Goal: Information Seeking & Learning: Compare options

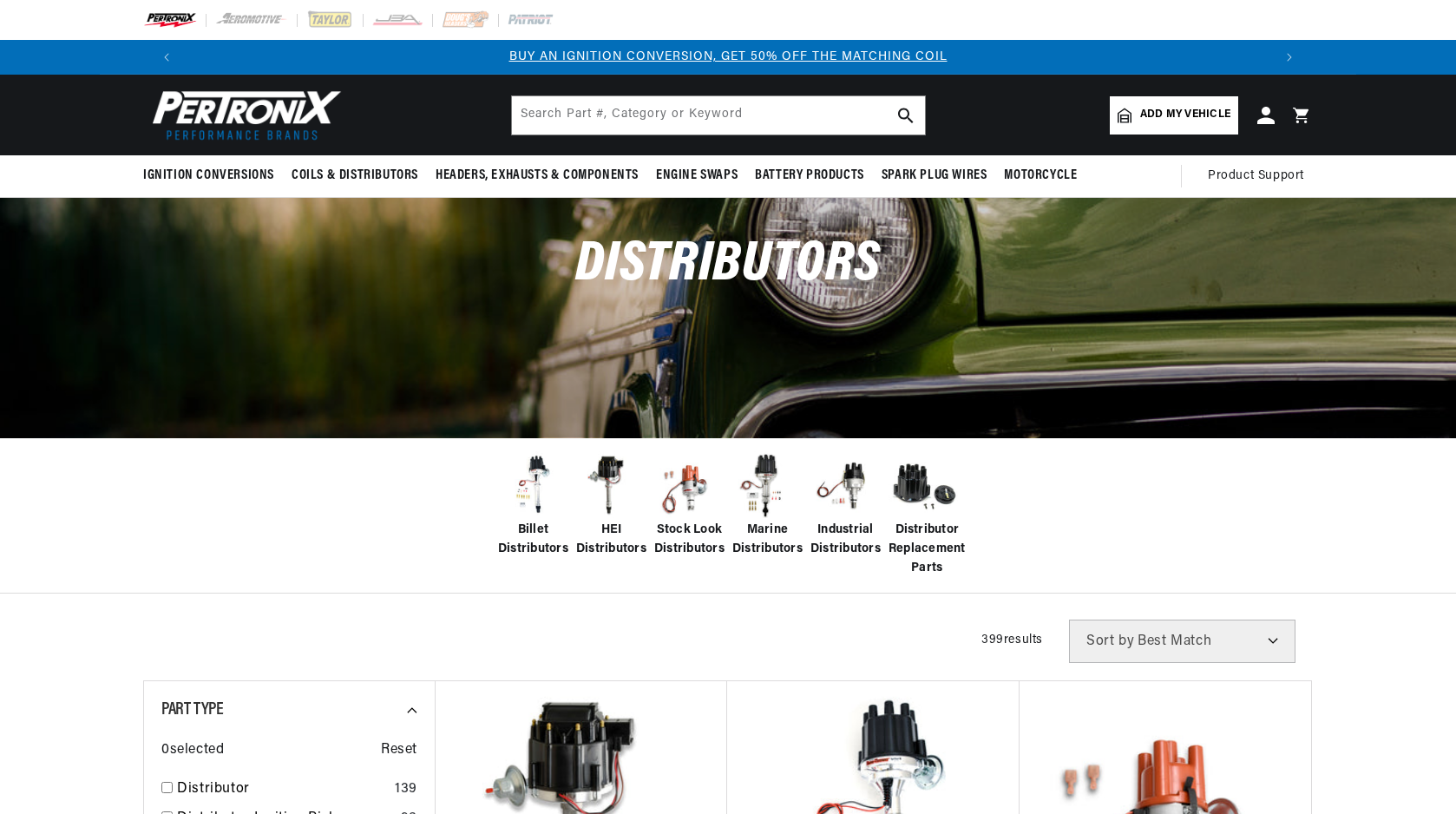
click at [773, 526] on span "Marine Distributors" at bounding box center [767, 540] width 70 height 39
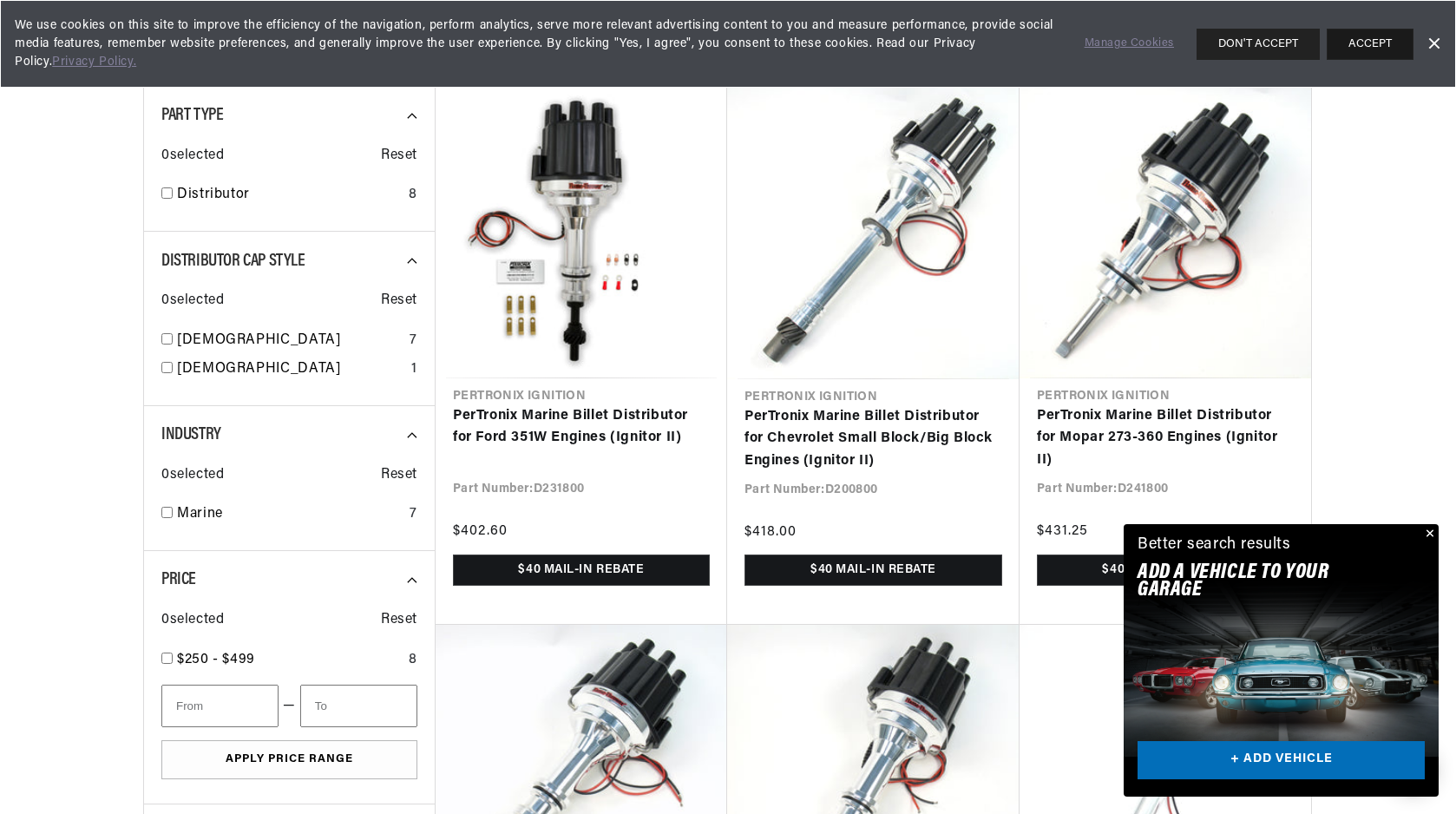
scroll to position [0, 1084]
click at [1375, 42] on button "ACCEPT" at bounding box center [1369, 44] width 87 height 31
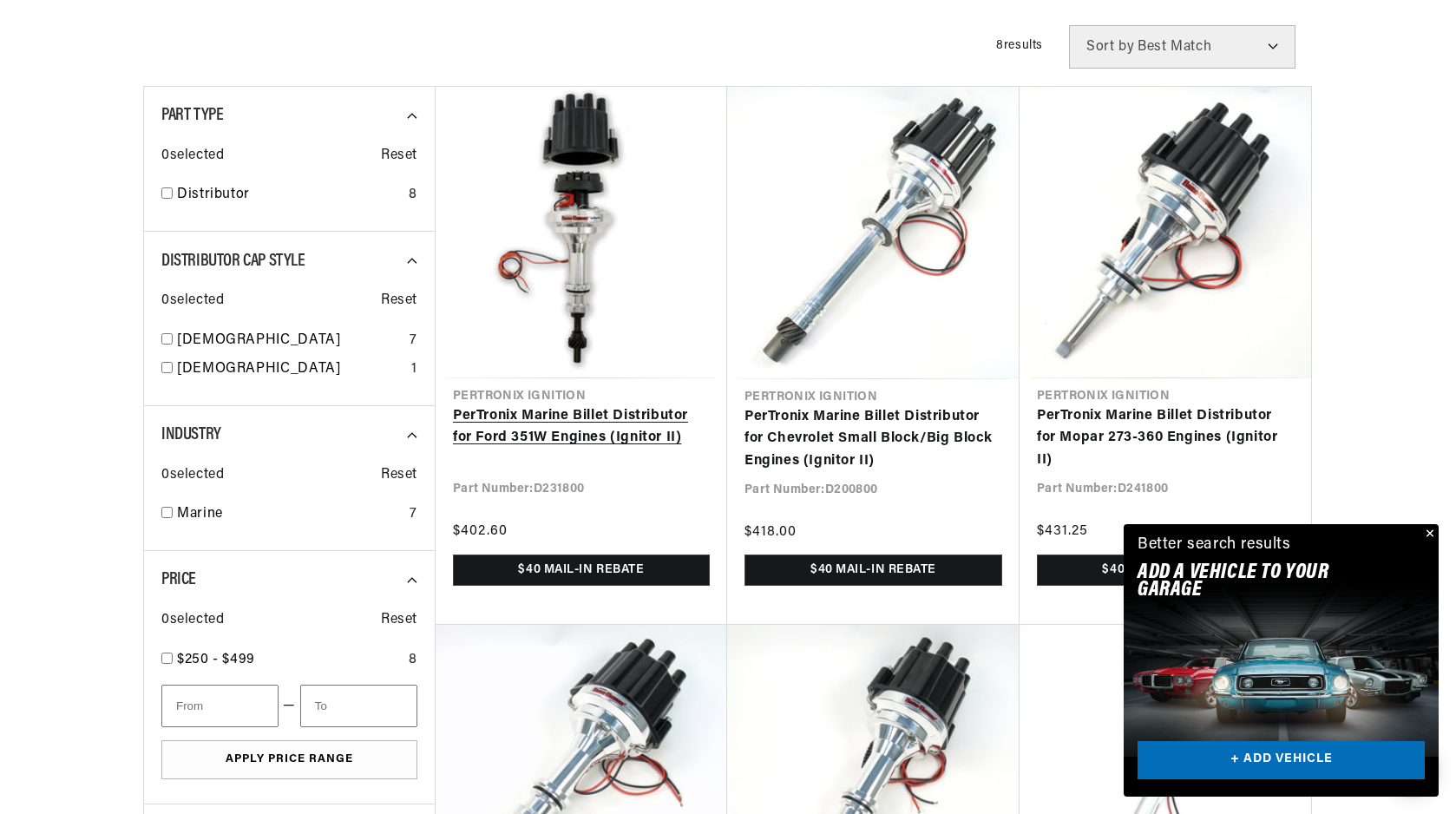
click at [612, 434] on link "PerTronix Marine Billet Distributor for Ford 351W Engines (Ignitor II)" at bounding box center [581, 427] width 257 height 44
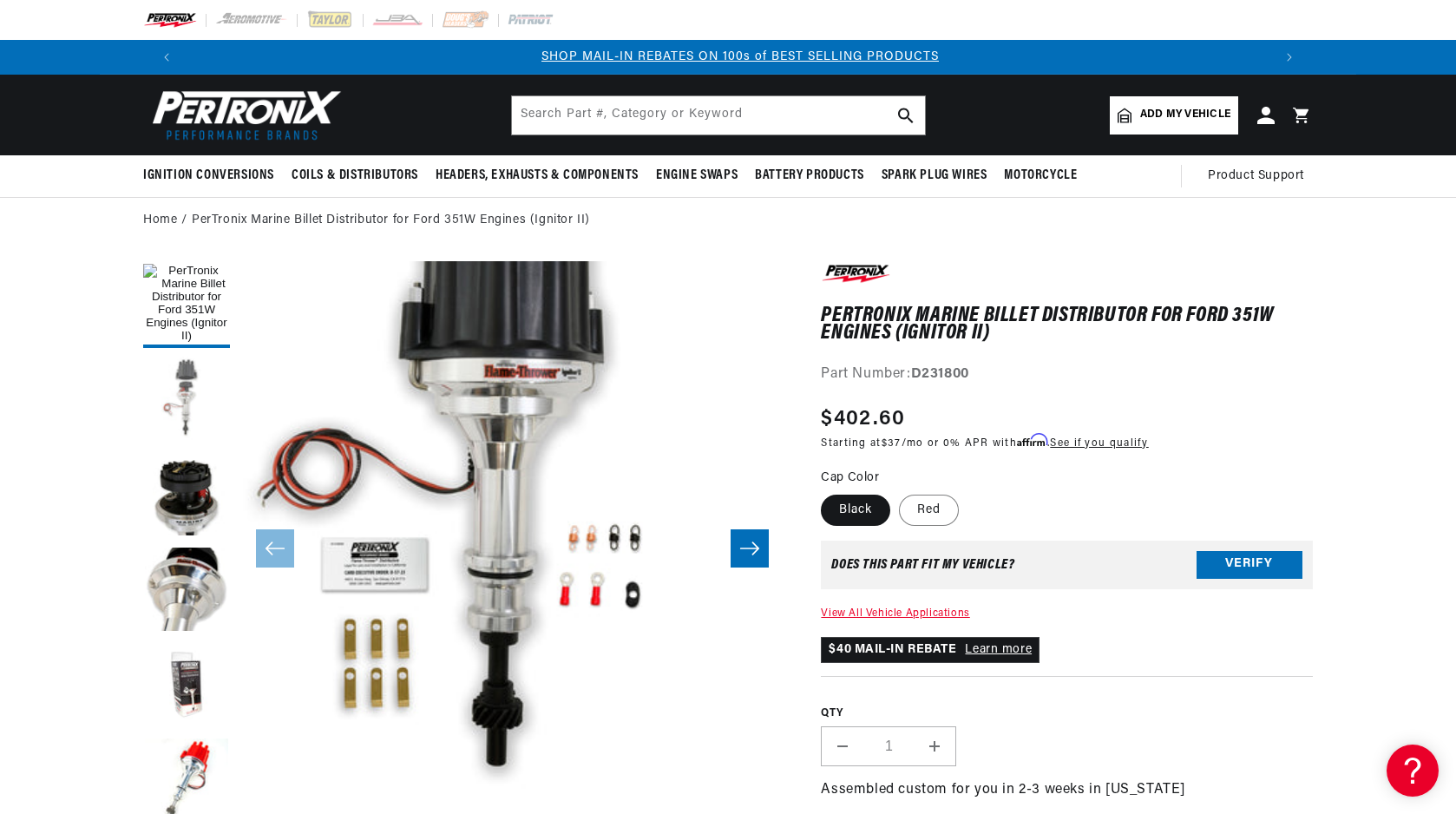
scroll to position [0, 1084]
click at [185, 384] on button "Load image 2 in gallery view" at bounding box center [186, 400] width 87 height 87
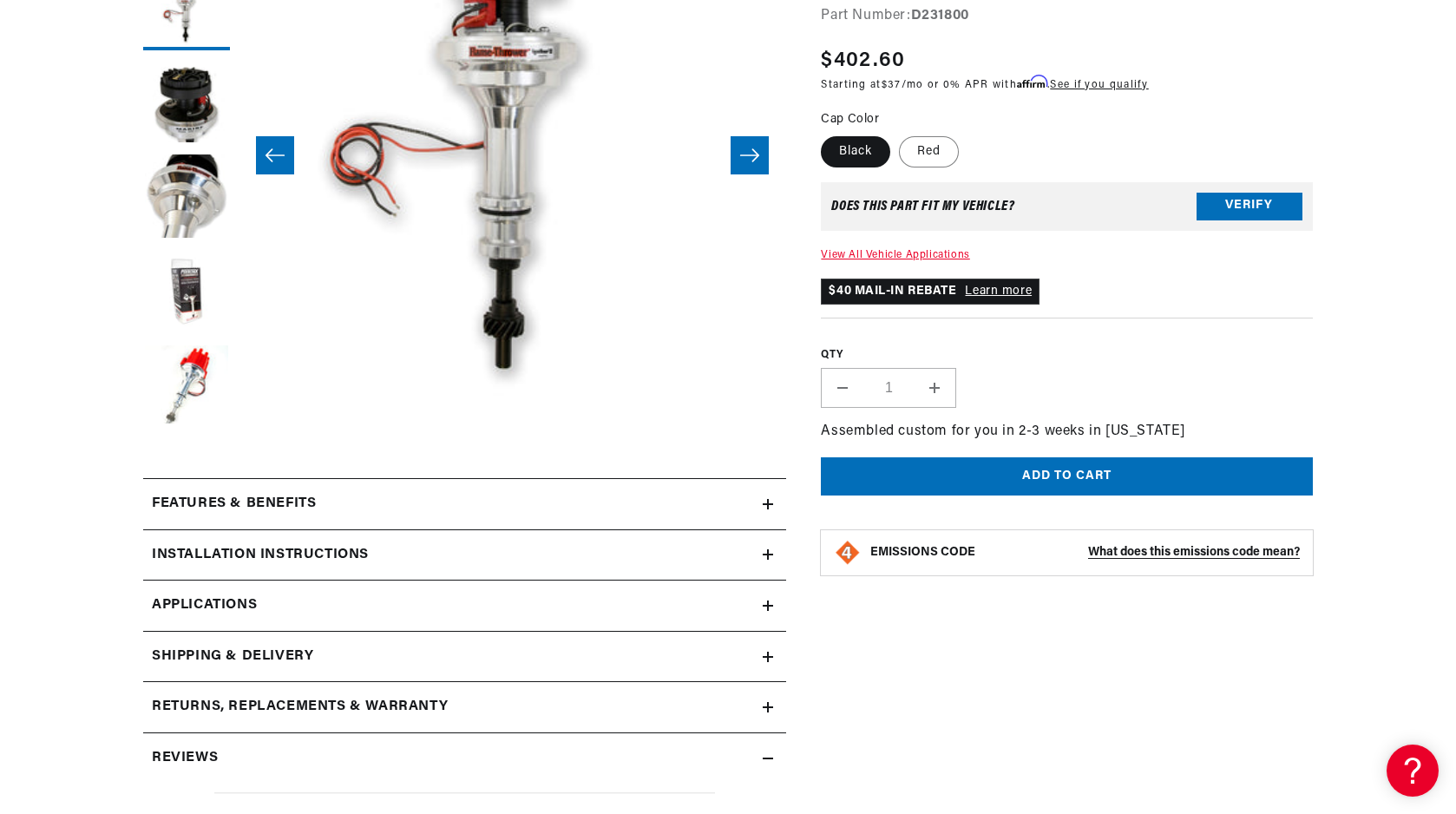
scroll to position [504, 0]
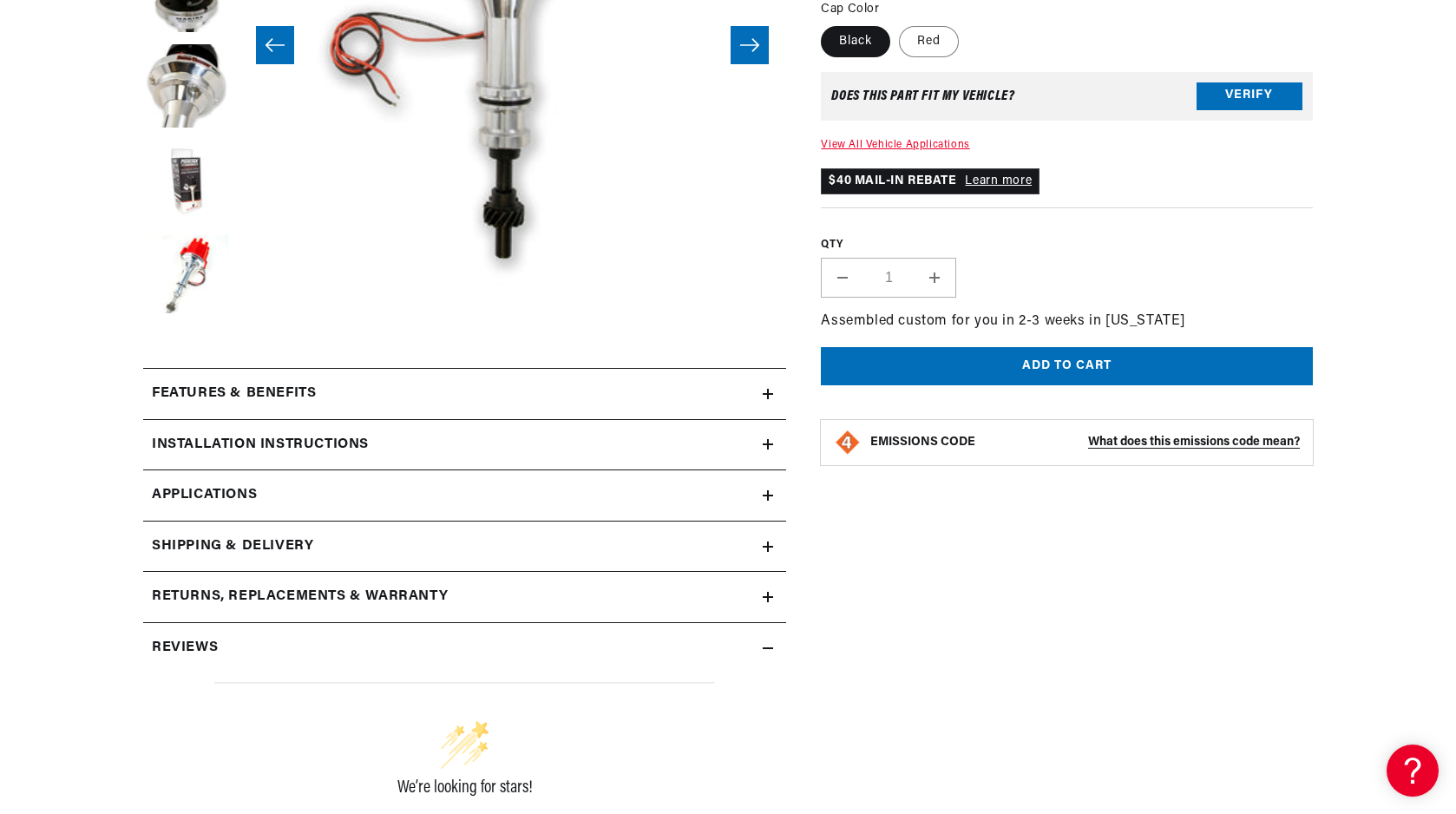
click at [765, 389] on icon at bounding box center [768, 394] width 10 height 10
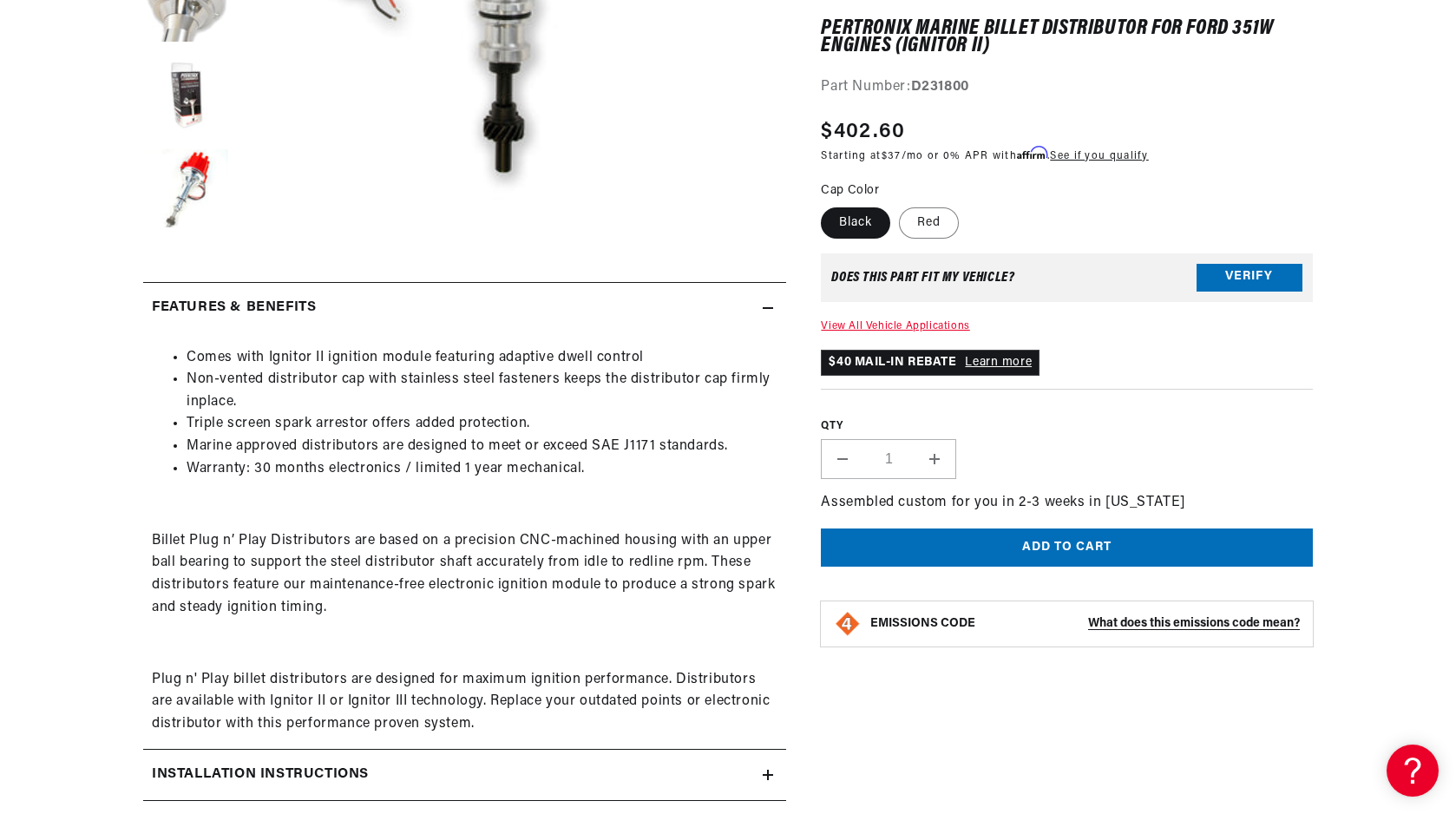
scroll to position [0, 2168]
click at [1245, 266] on button "Verify" at bounding box center [1250, 278] width 106 height 28
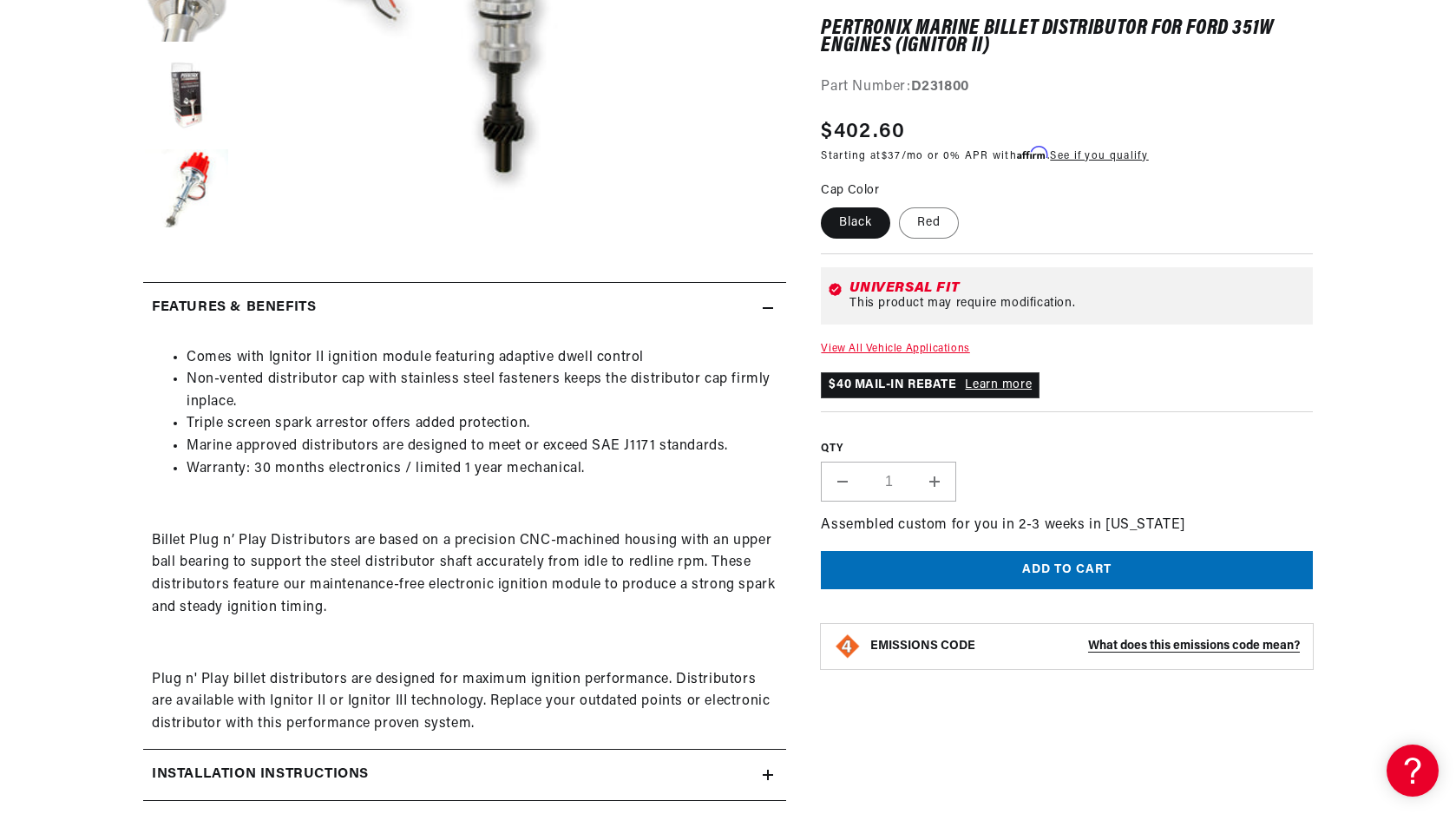
click at [951, 347] on link "View All Vehicle Applications" at bounding box center [895, 349] width 149 height 10
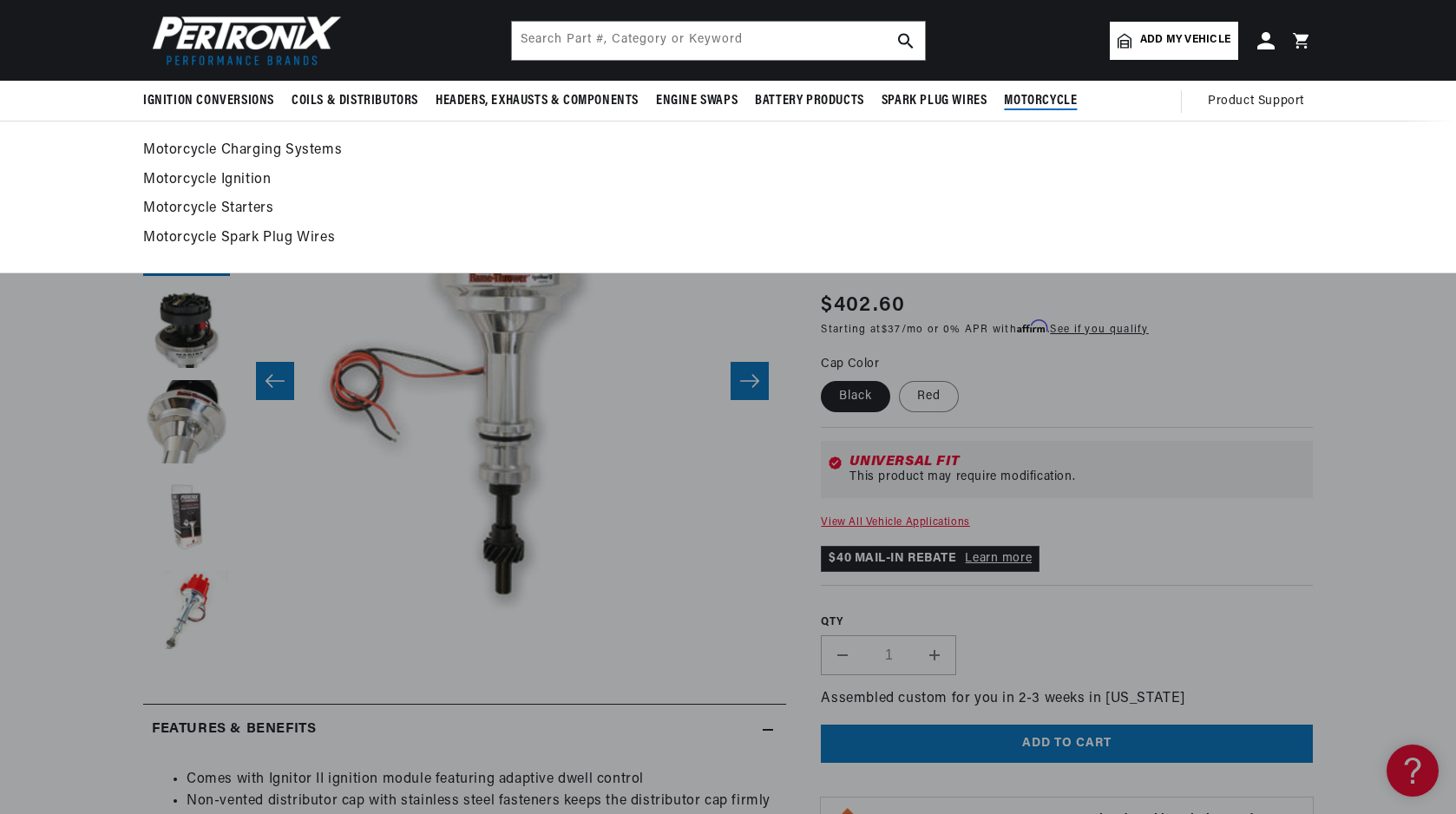
scroll to position [0, 2168]
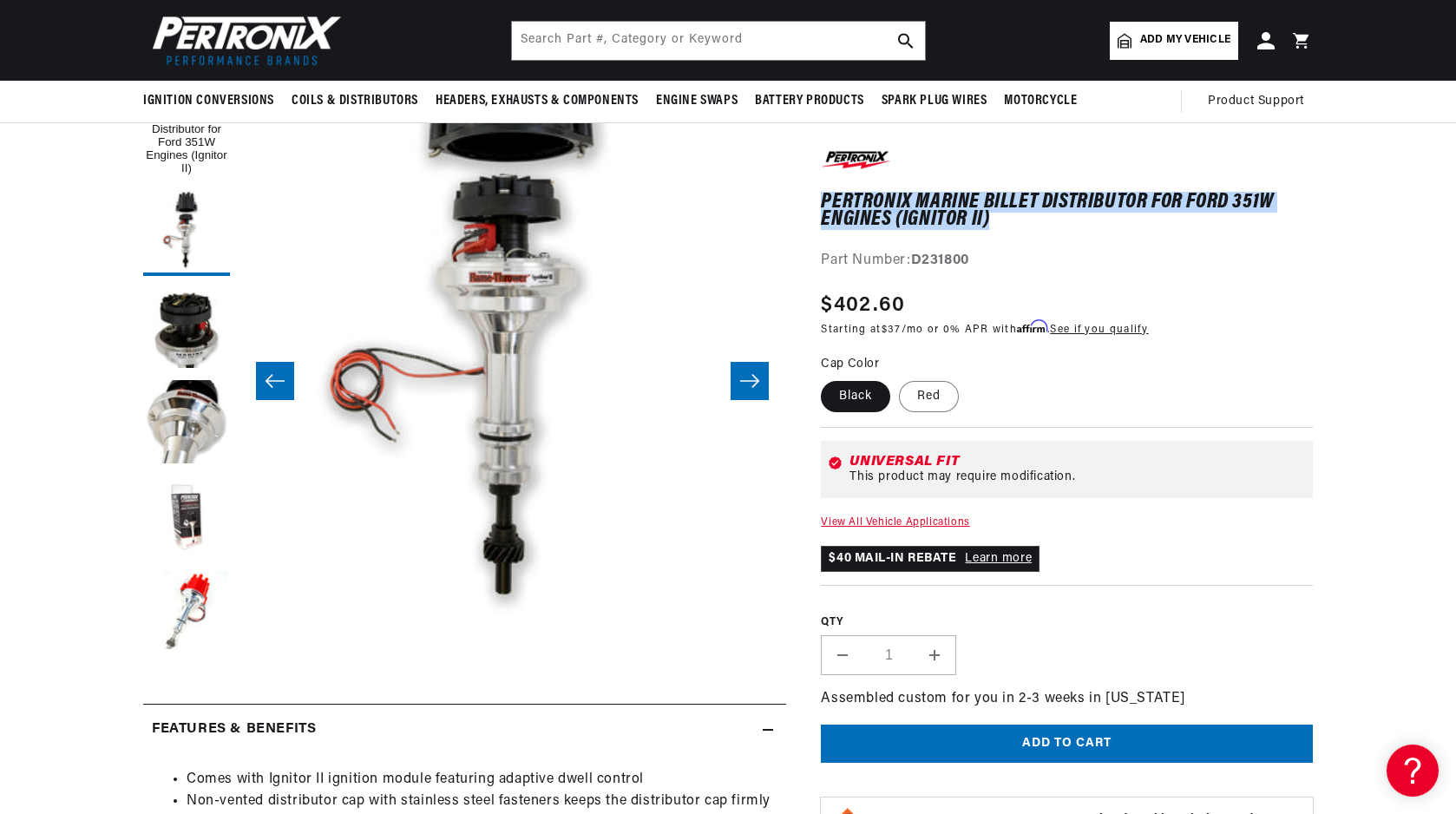
drag, startPoint x: 997, startPoint y: 222, endPoint x: 825, endPoint y: 198, distance: 173.7
click at [825, 198] on h1 "PerTronix Marine Billet Distributor for Ford 351W Engines (Ignitor II)" at bounding box center [1066, 211] width 492 height 36
copy h1 "PerTronix Marine Billet Distributor for Ford 351W Engines (Ignitor II)"
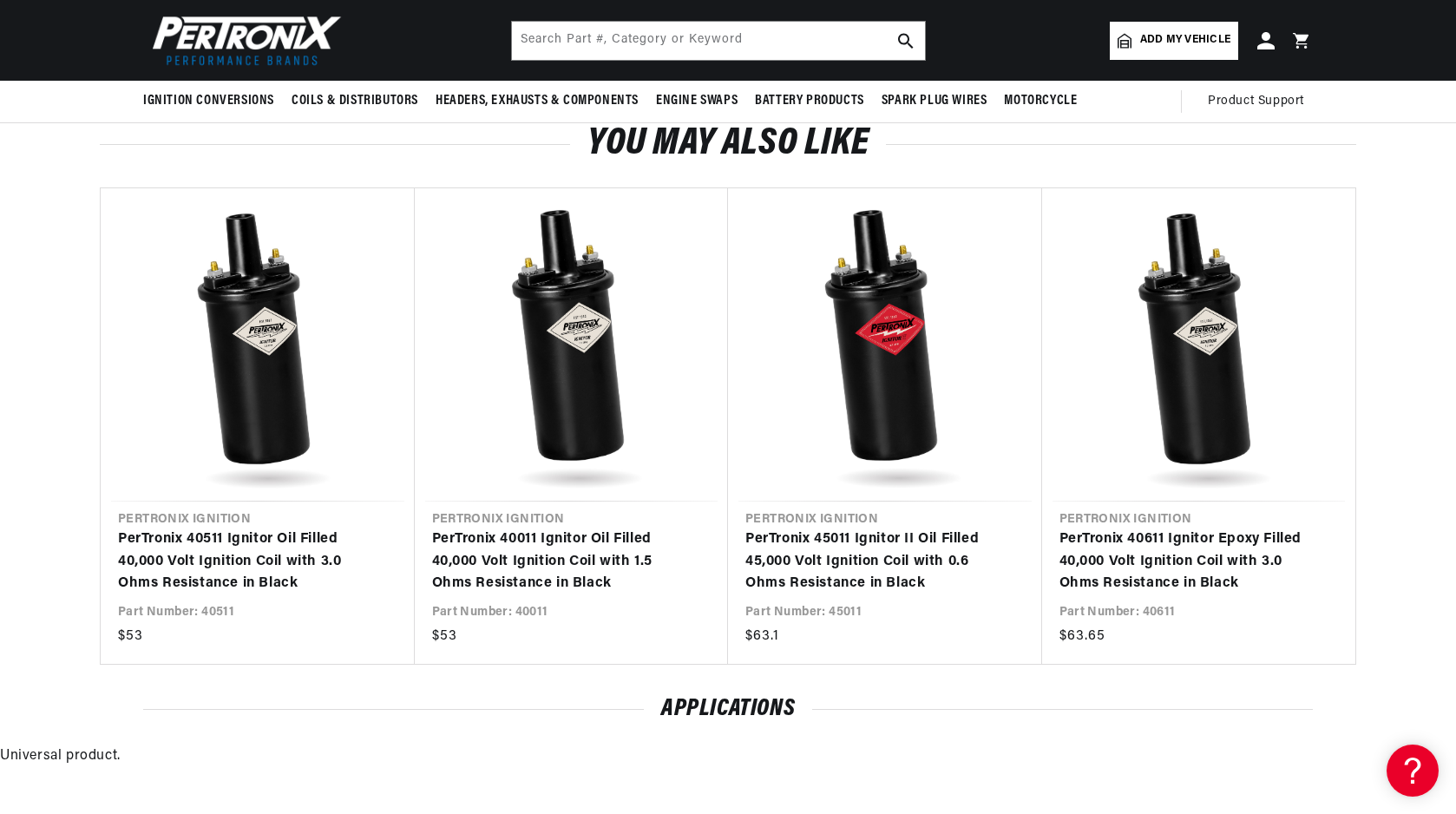
scroll to position [1802, 0]
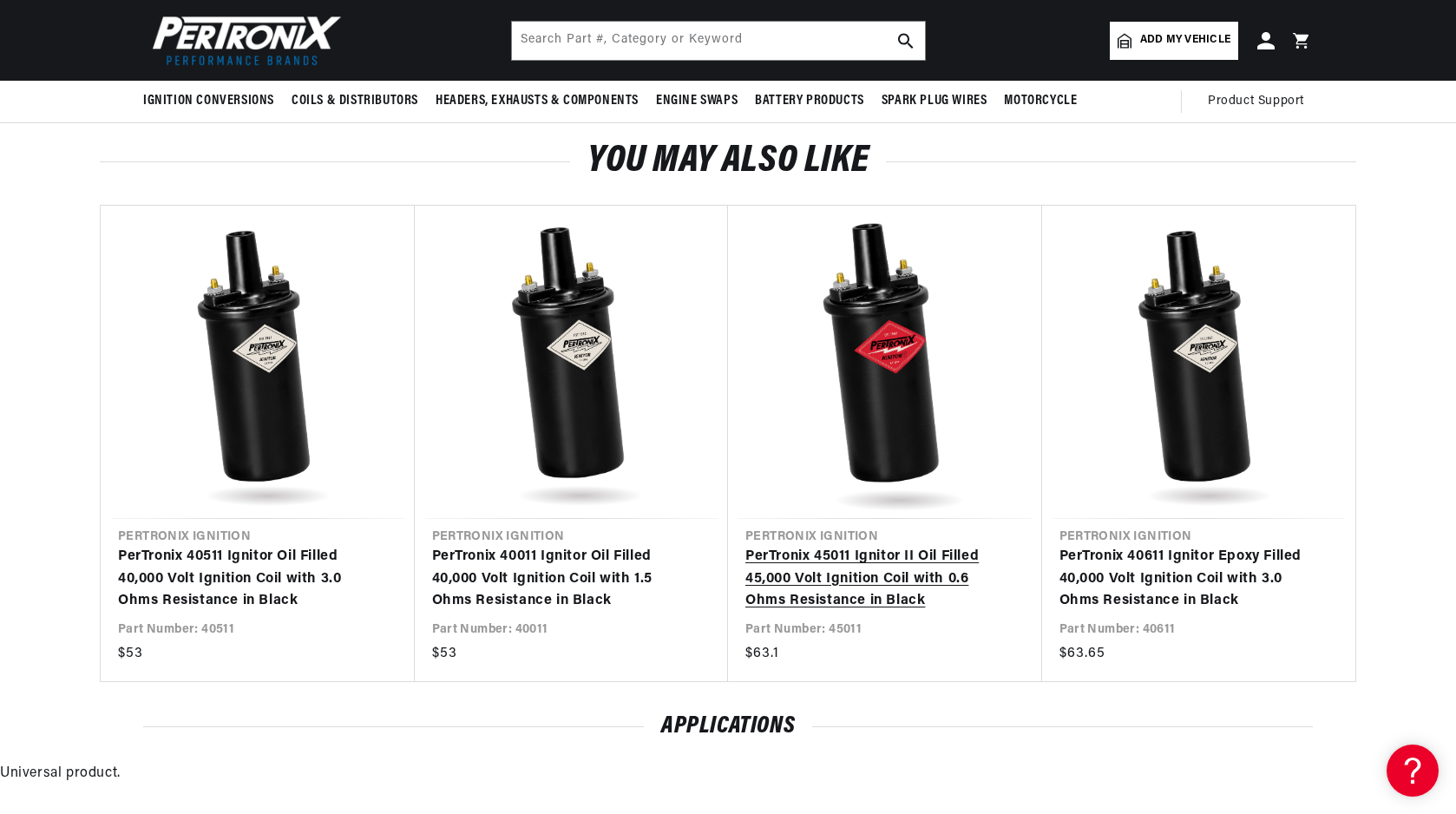
click at [866, 585] on link "PerTronix 45011 Ignitor II Oil Filled 45,000 Volt Ignition Coil with 0.6 Ohms R…" at bounding box center [876, 579] width 262 height 67
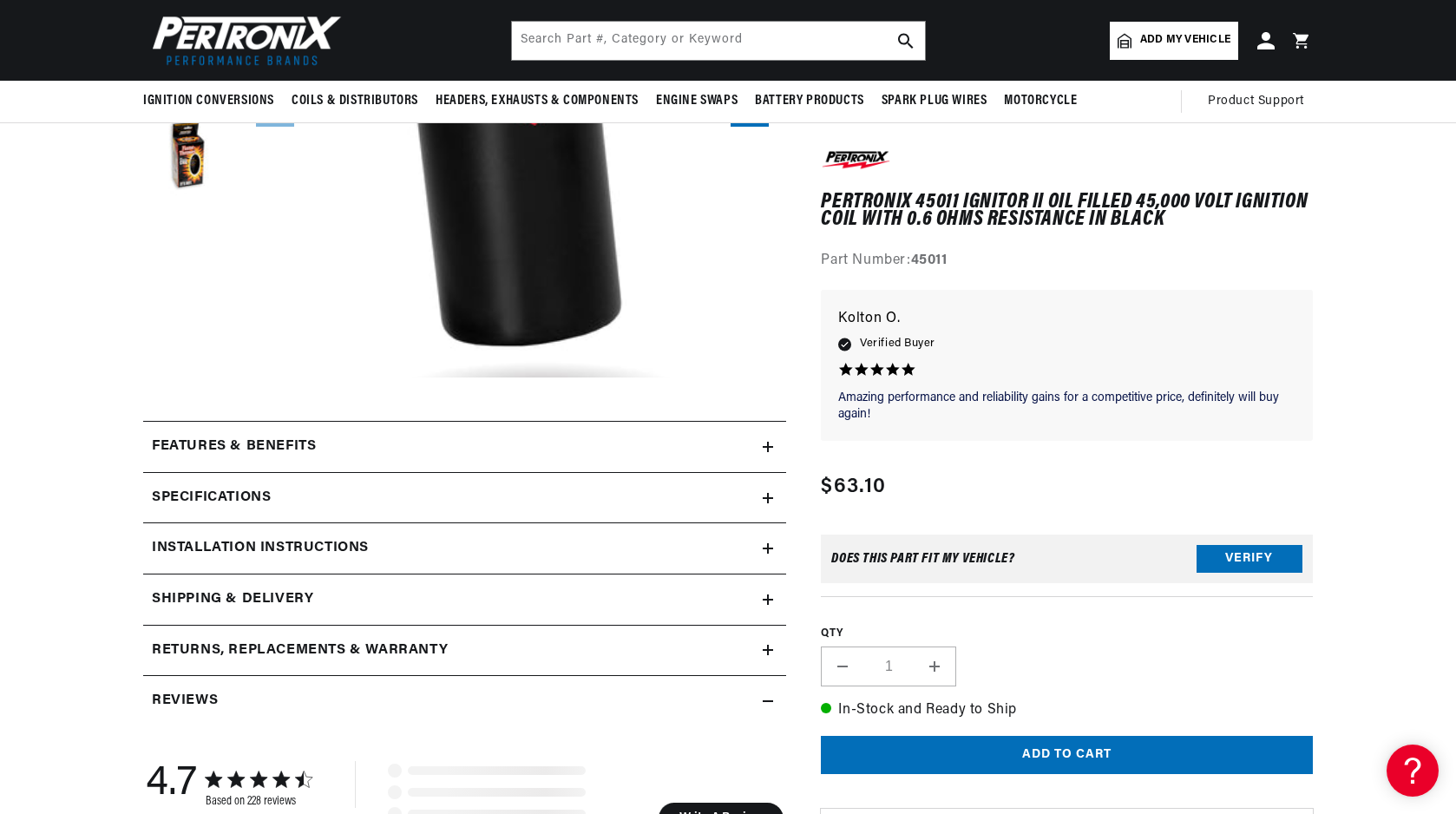
scroll to position [271, 0]
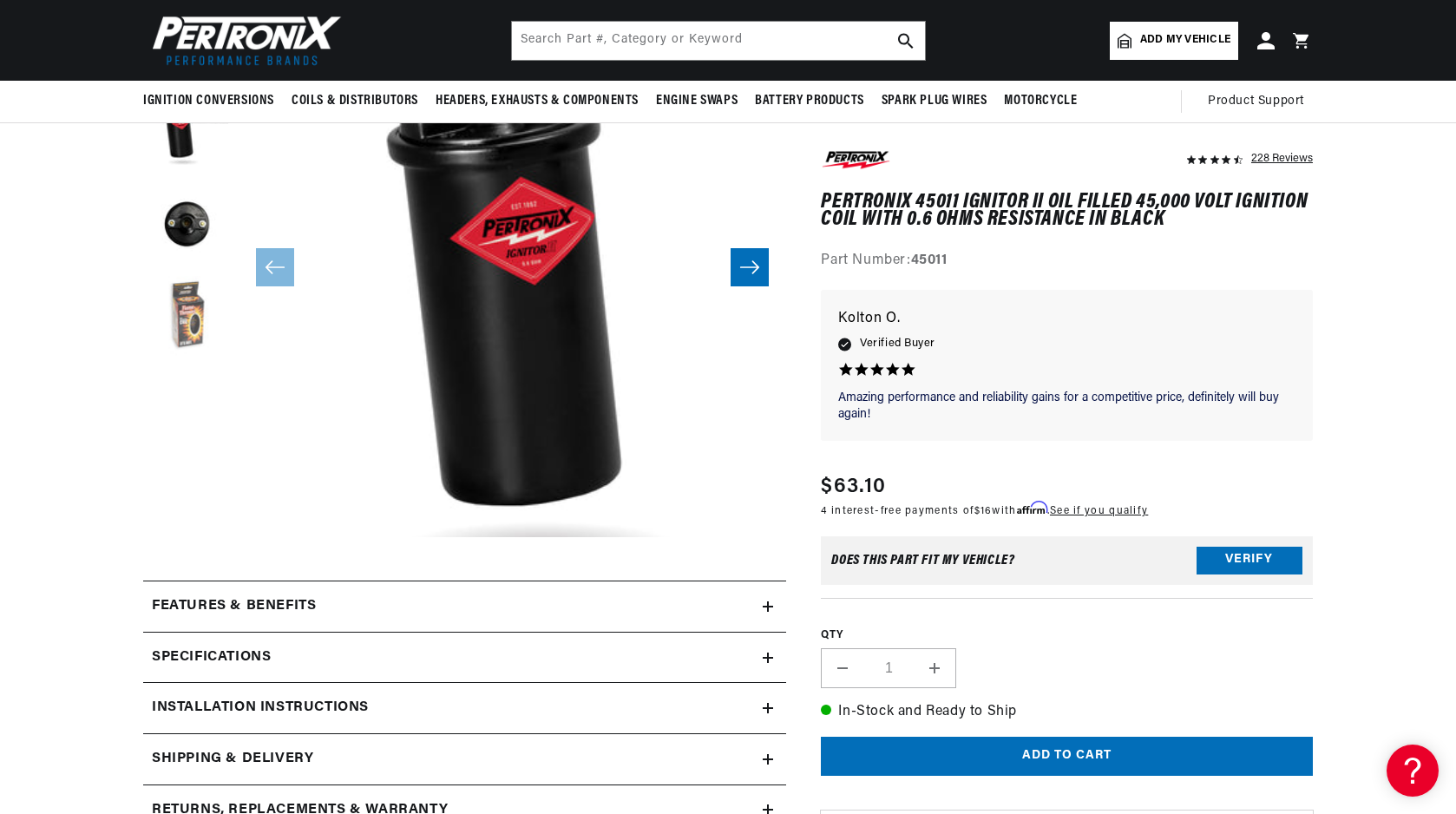
click at [195, 310] on button "Load image 4 in gallery view" at bounding box center [186, 319] width 87 height 87
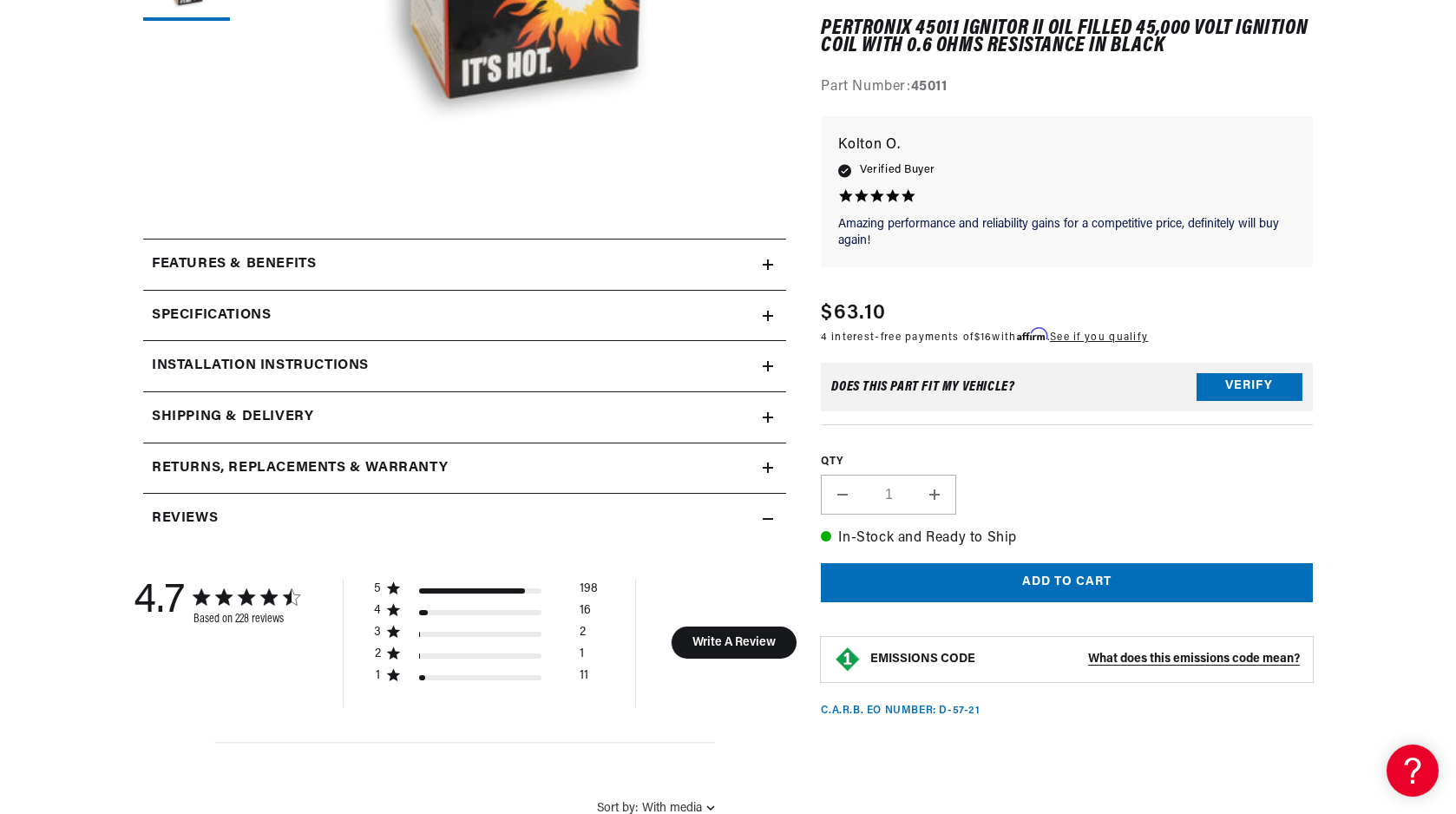
scroll to position [683, 0]
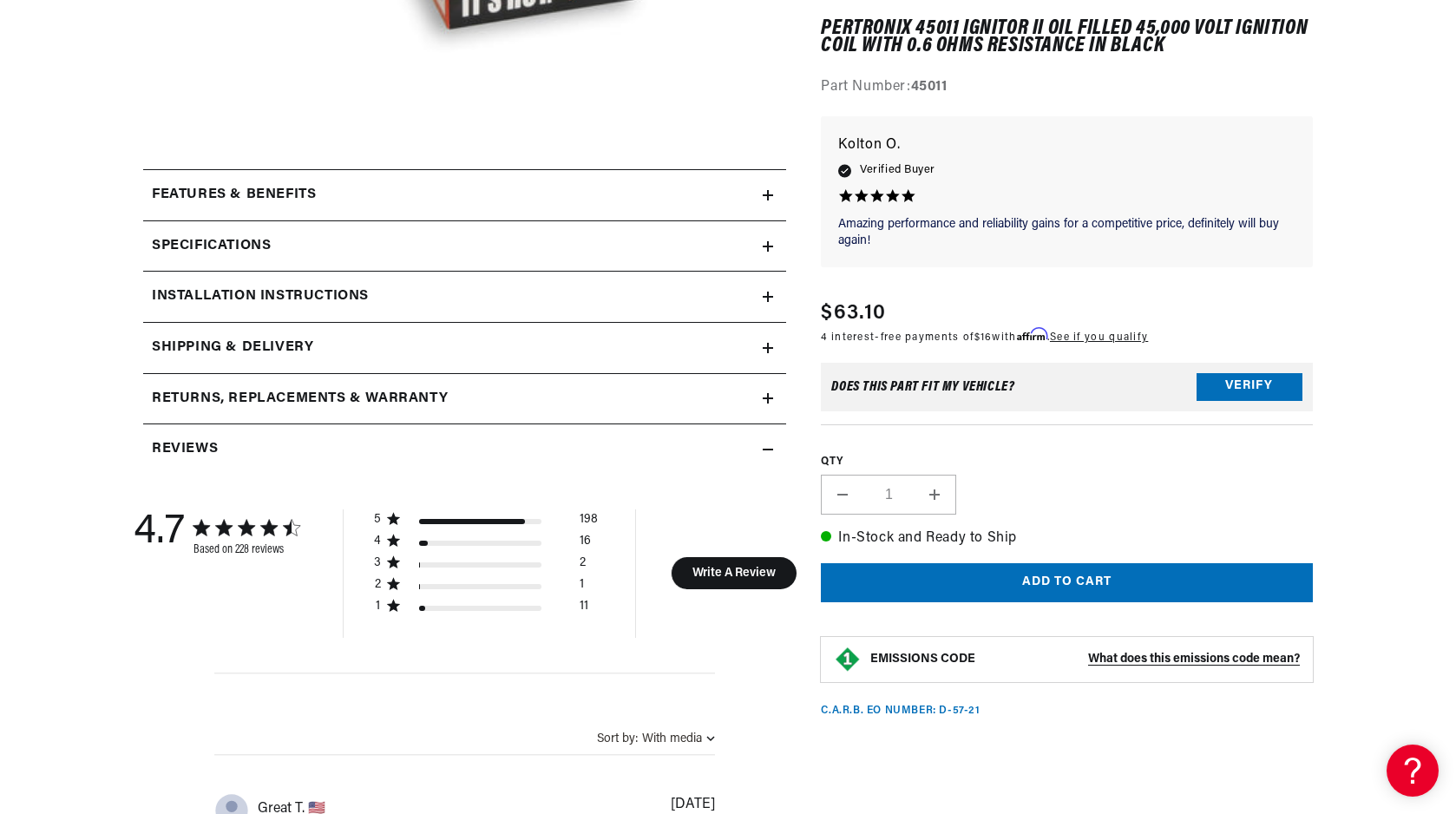
click at [291, 193] on h2 "Features & Benefits" at bounding box center [233, 195] width 164 height 23
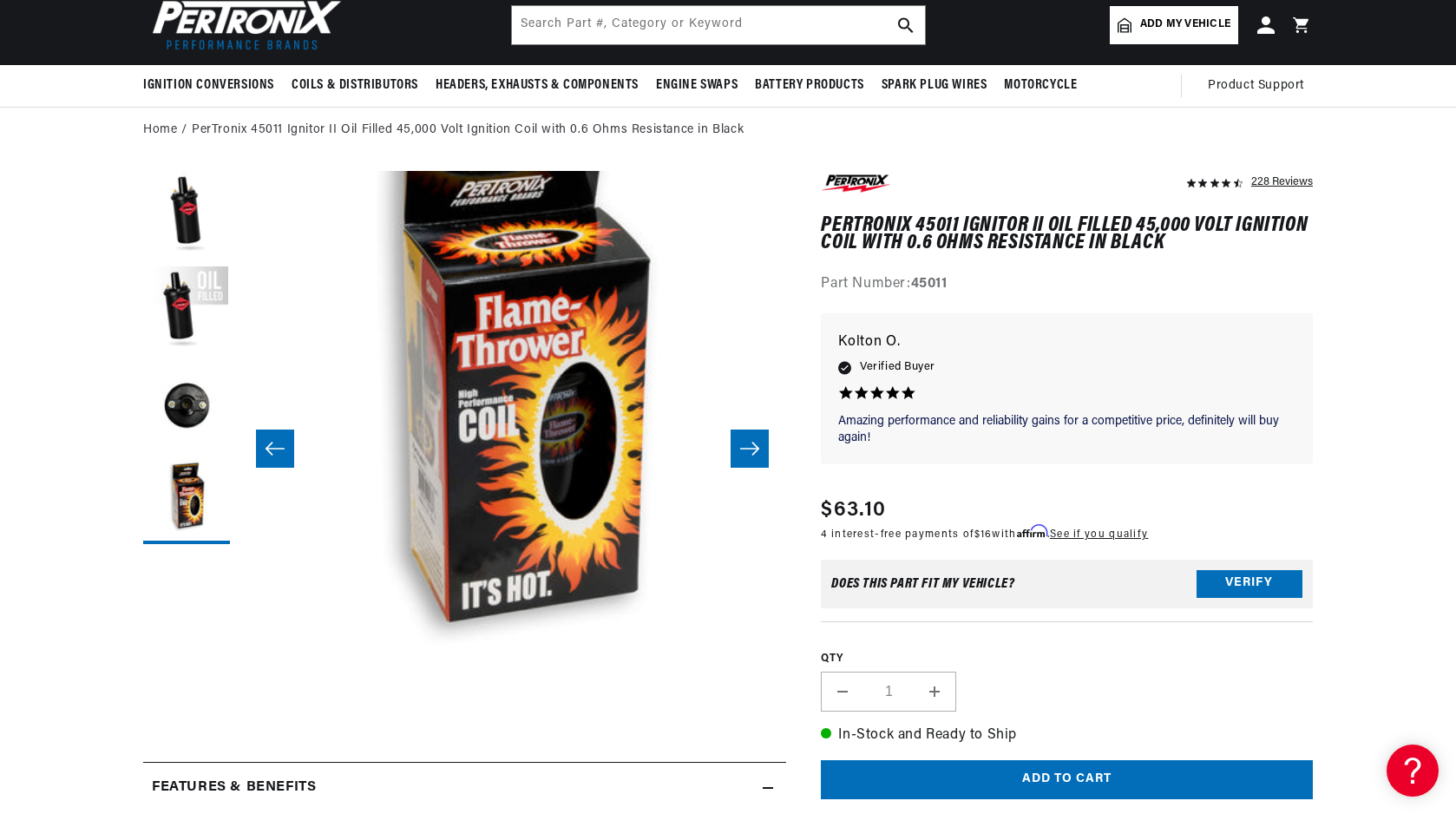
scroll to position [43, 0]
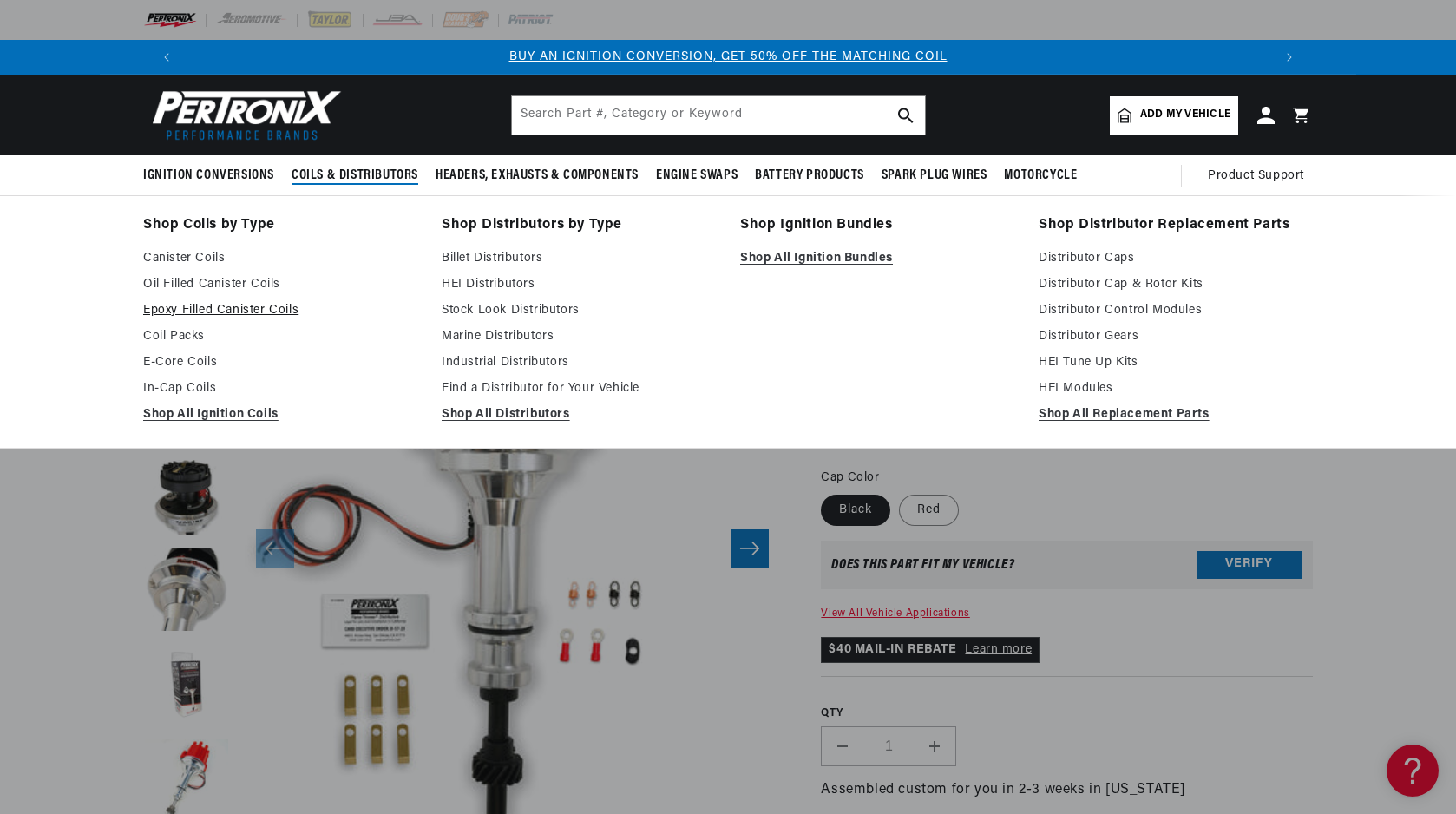
click at [219, 309] on link "Epoxy Filled Canister Coils" at bounding box center [280, 310] width 274 height 21
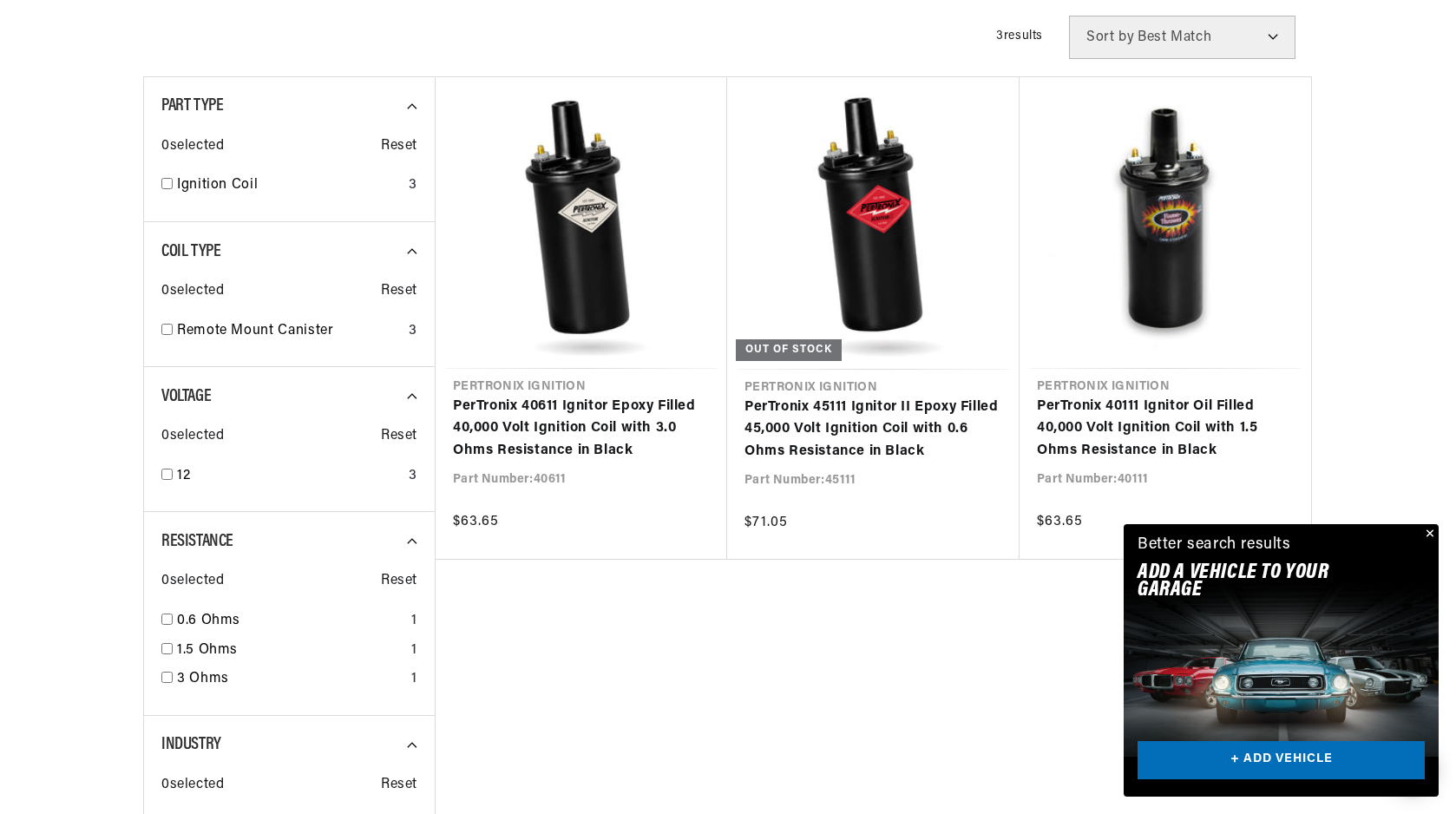
click at [1431, 533] on button "Close" at bounding box center [1428, 535] width 21 height 21
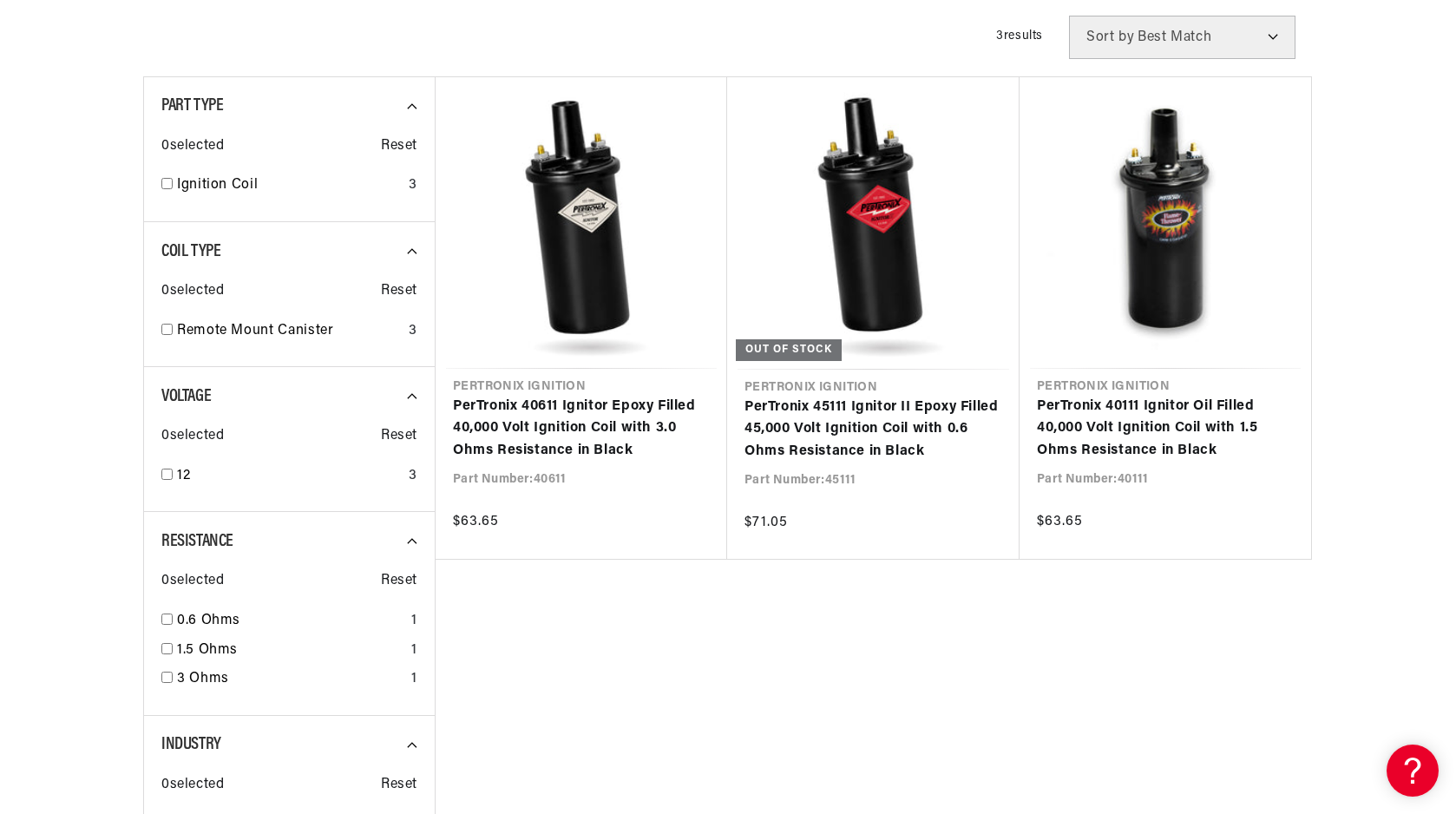
scroll to position [0, 2168]
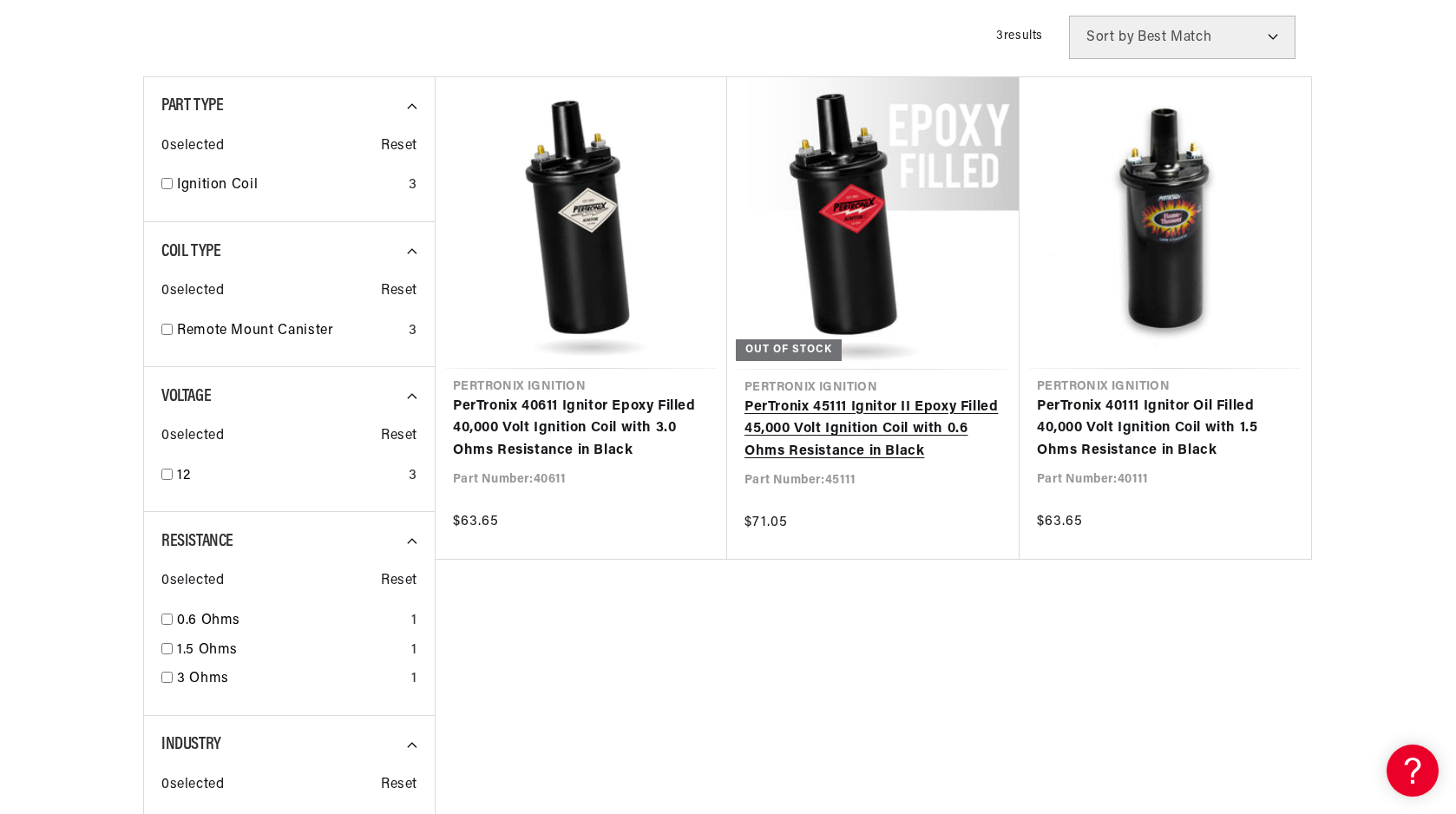
click at [900, 443] on link "PerTronix 45111 Ignitor II Epoxy Filled 45,000 Volt Ignition Coil with 0.6 Ohms…" at bounding box center [874, 430] width 257 height 67
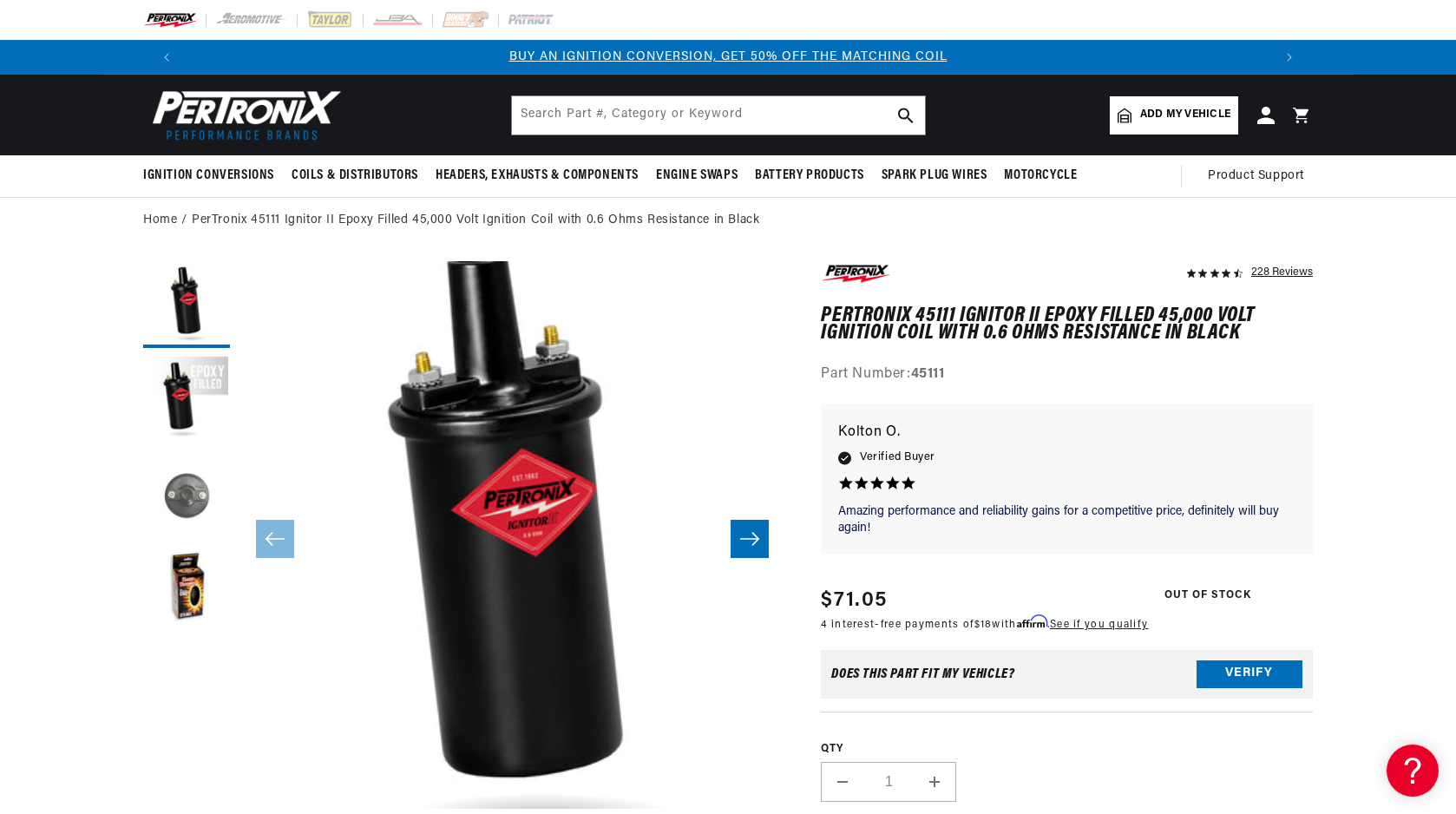
click at [195, 494] on button "Load image 3 in gallery view" at bounding box center [186, 495] width 87 height 87
